Goal: Task Accomplishment & Management: Complete application form

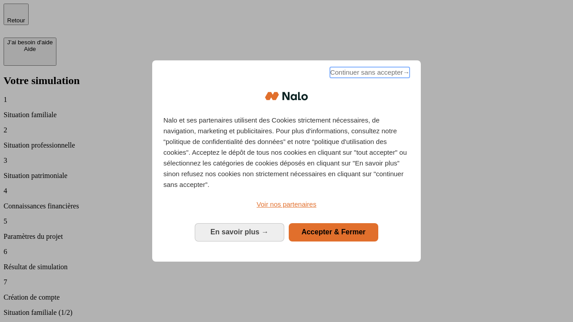
click at [369, 74] on span "Continuer sans accepter →" at bounding box center [370, 72] width 80 height 11
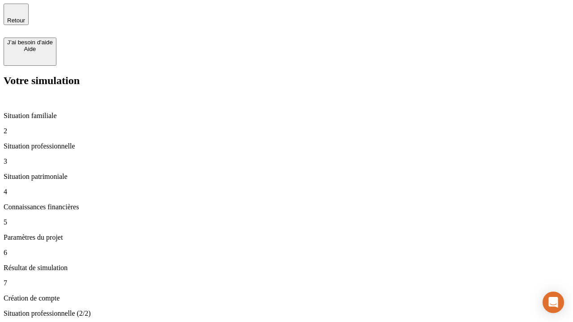
type input "30 000"
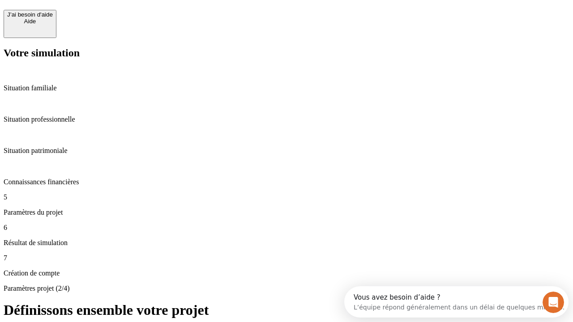
scroll to position [8, 0]
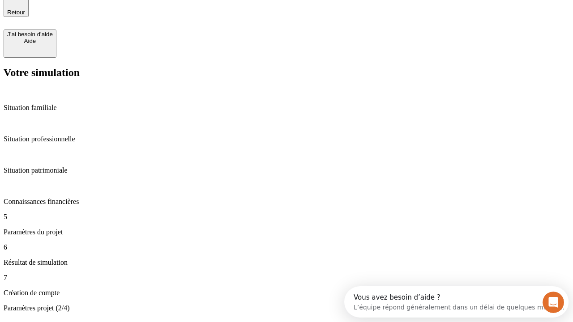
type input "25"
type input "1 000"
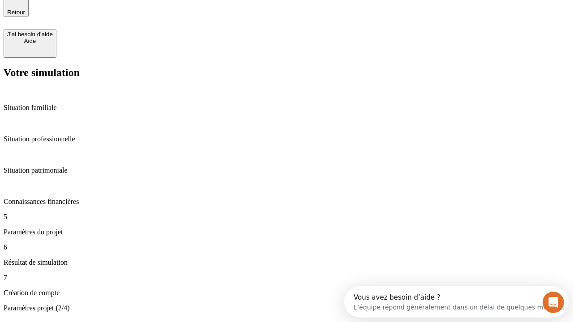
type input "640"
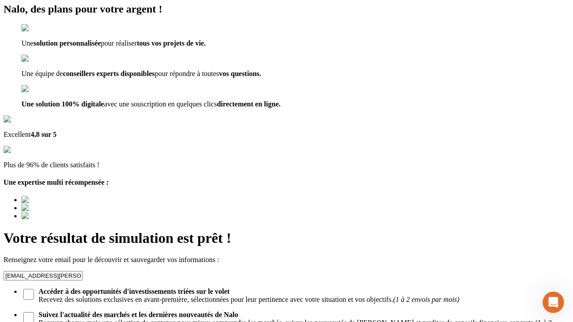
scroll to position [64, 0]
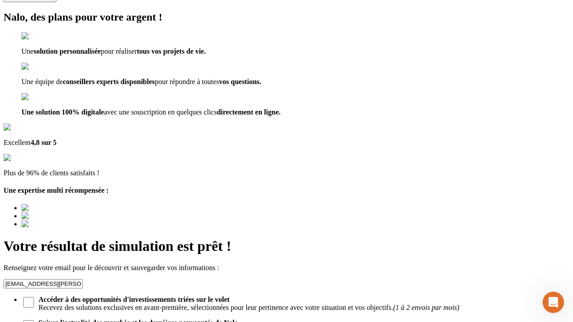
type input "[EMAIL_ADDRESS][PERSON_NAME][DOMAIN_NAME]"
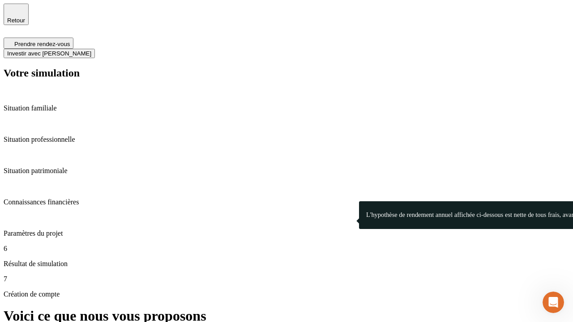
click at [91, 50] on span "Investir avec [PERSON_NAME]" at bounding box center [49, 53] width 84 height 7
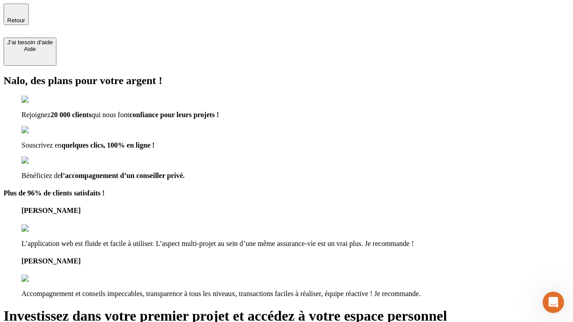
type input "abc"
